Goal: Learn about a topic: Learn about a topic

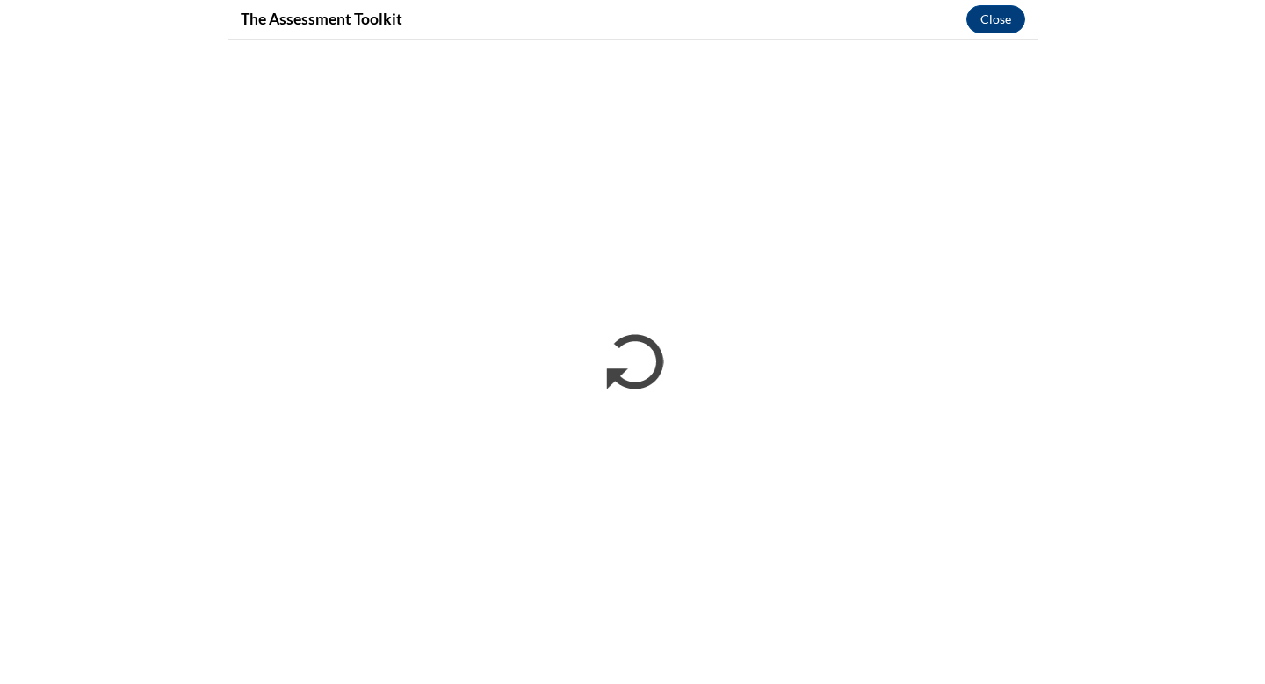
scroll to position [320, 0]
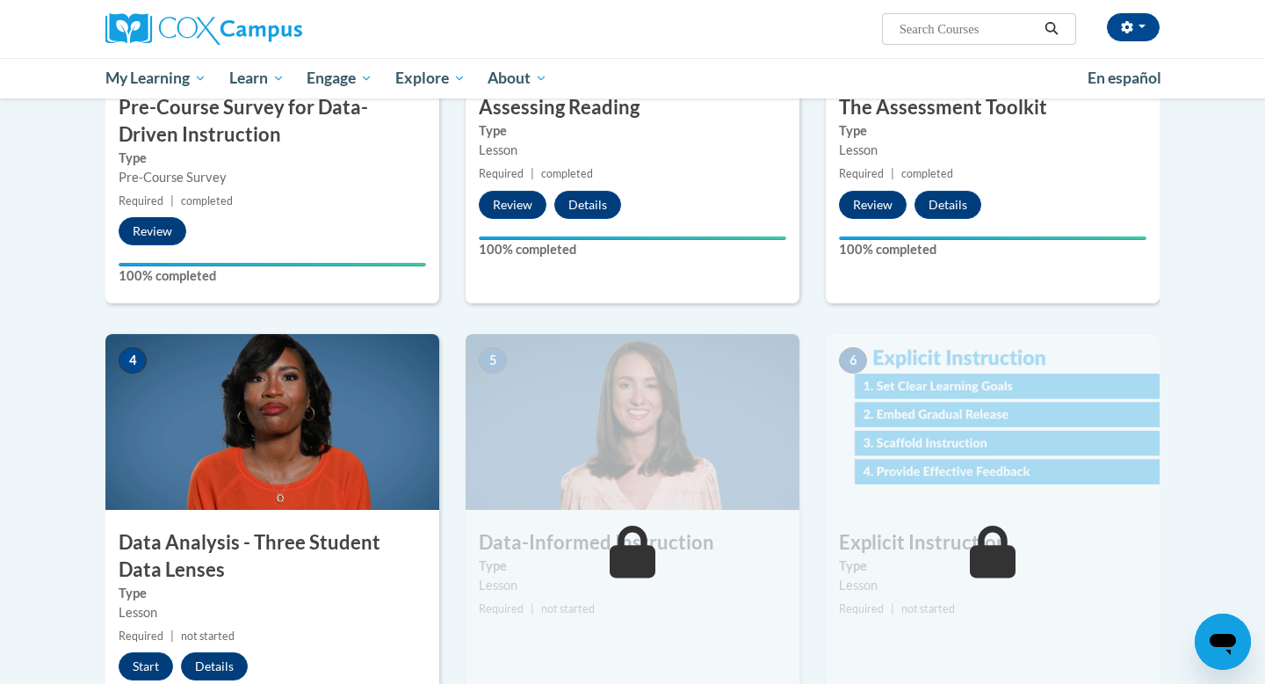
click at [566, 387] on img at bounding box center [633, 422] width 334 height 176
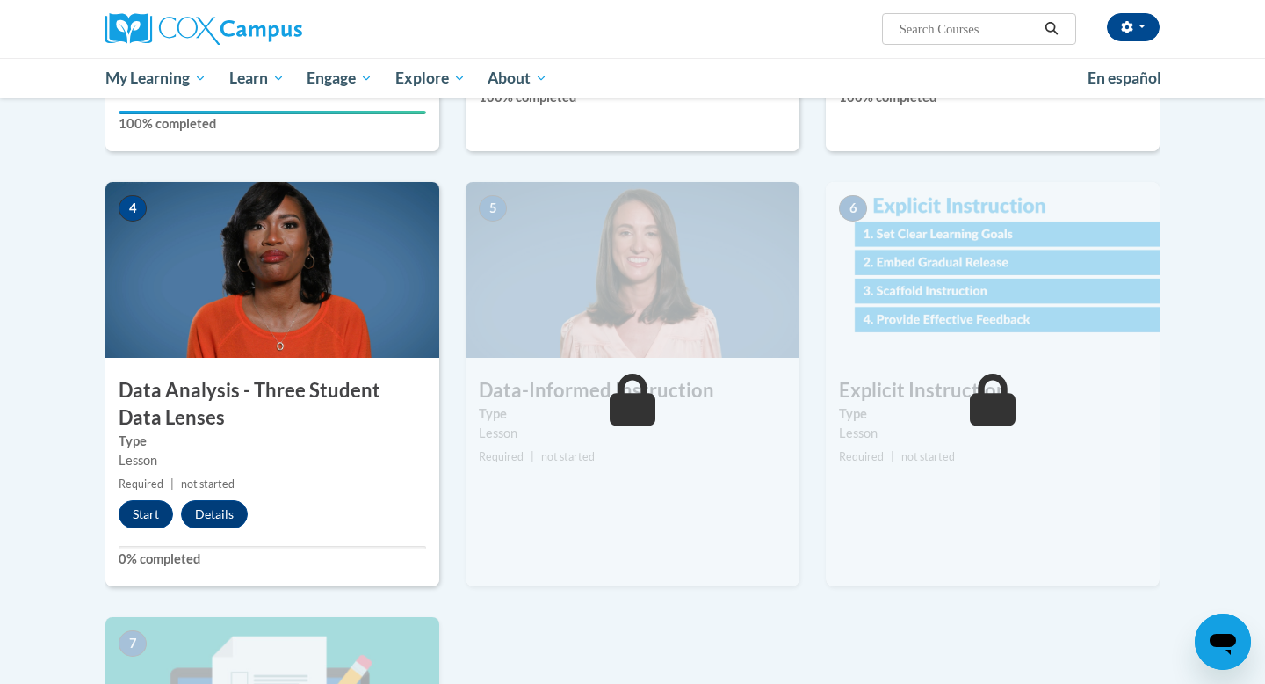
scroll to position [748, 0]
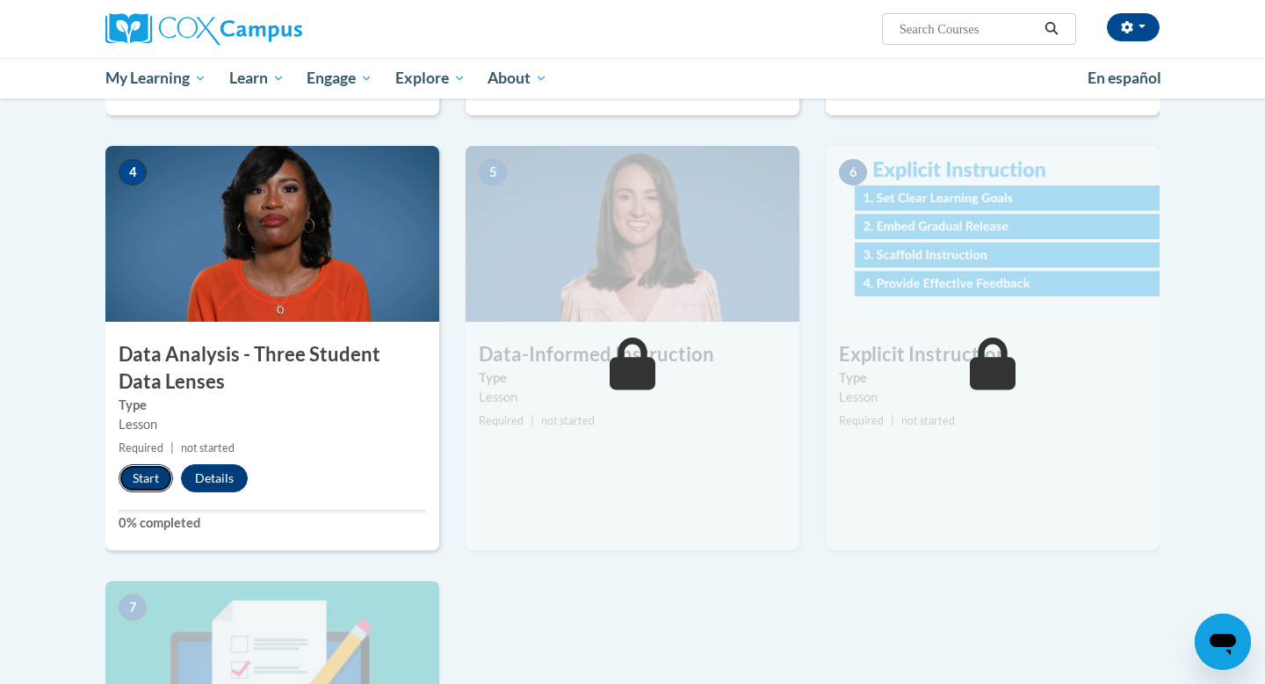
click at [133, 469] on button "Start" at bounding box center [146, 478] width 54 height 28
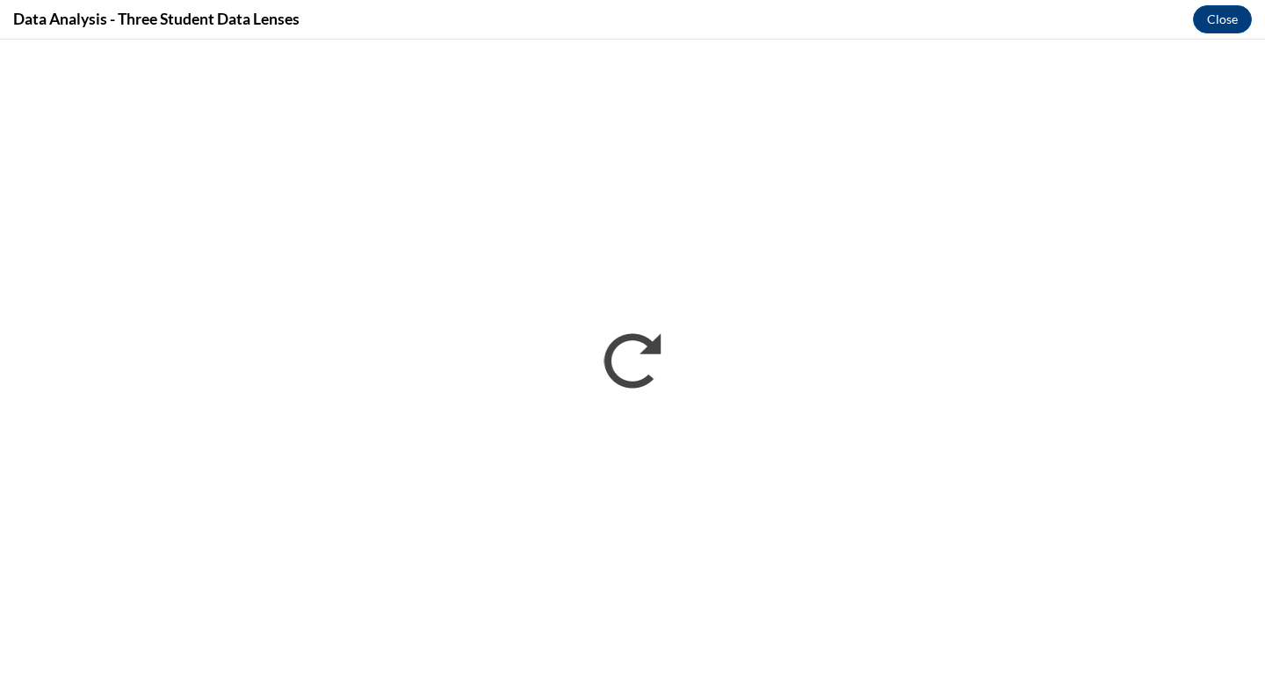
scroll to position [0, 0]
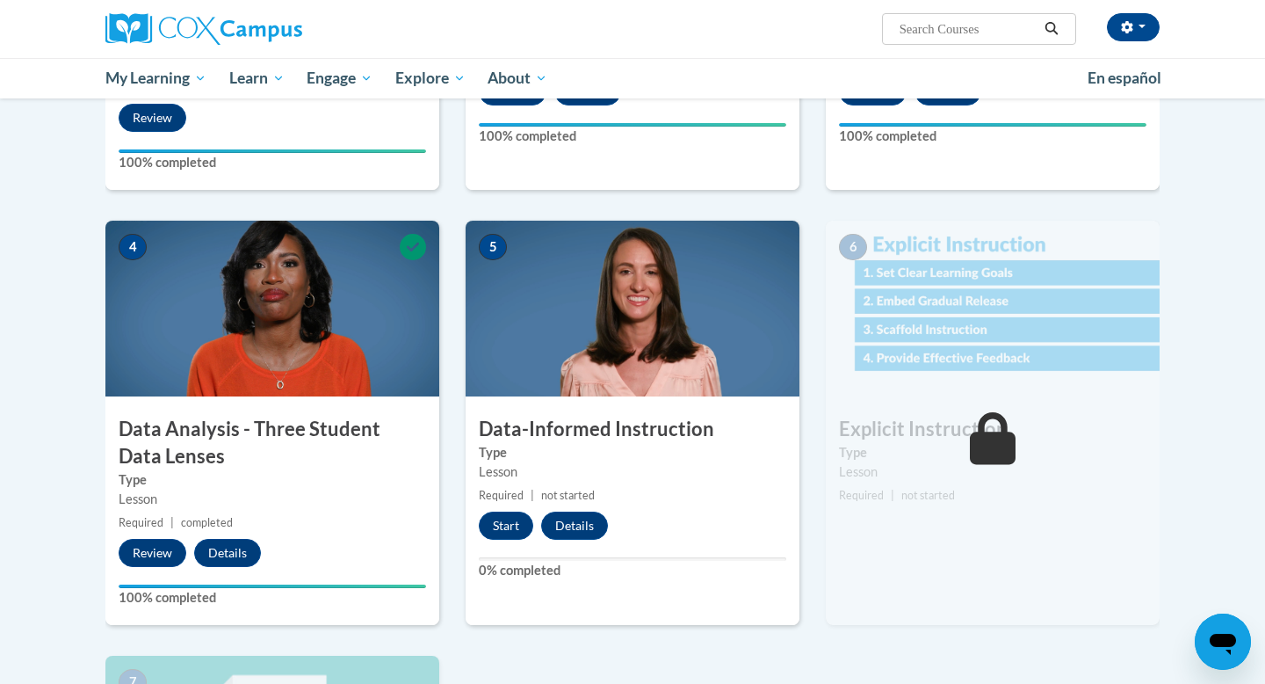
scroll to position [700, 0]
